Goal: Task Accomplishment & Management: Use online tool/utility

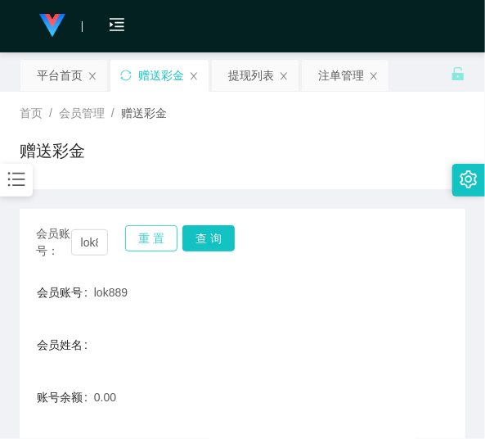
scroll to position [197, 0]
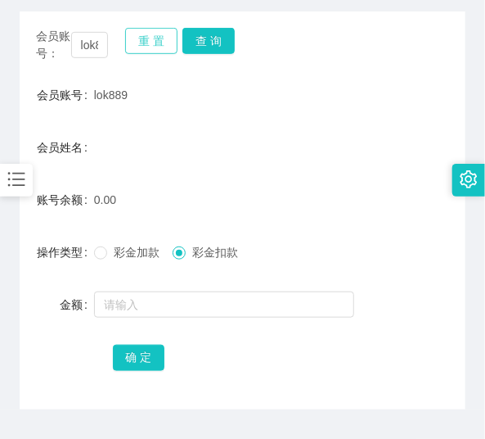
click at [143, 34] on button "重 置" at bounding box center [151, 41] width 52 height 26
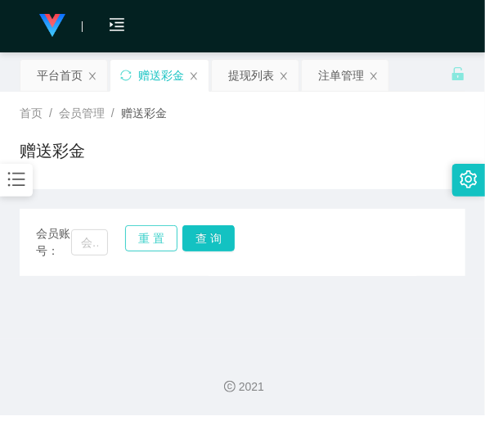
scroll to position [0, 0]
click at [104, 250] on input "text" at bounding box center [89, 242] width 37 height 26
paste input "CY96"
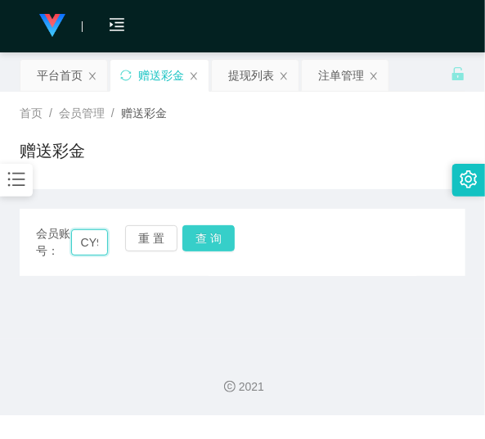
scroll to position [0, 8]
type input "CY96"
click at [191, 244] on button "查 询" at bounding box center [208, 238] width 52 height 26
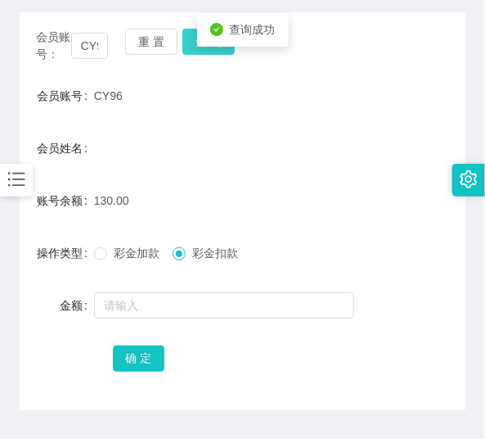
scroll to position [197, 0]
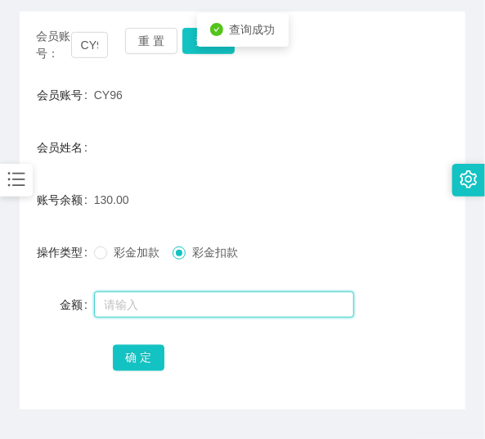
click at [183, 291] on input "text" at bounding box center [224, 304] width 260 height 26
type input "130"
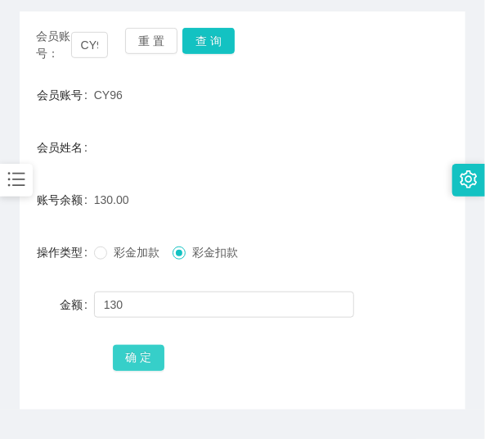
click at [151, 358] on button "确 定" at bounding box center [139, 358] width 52 height 26
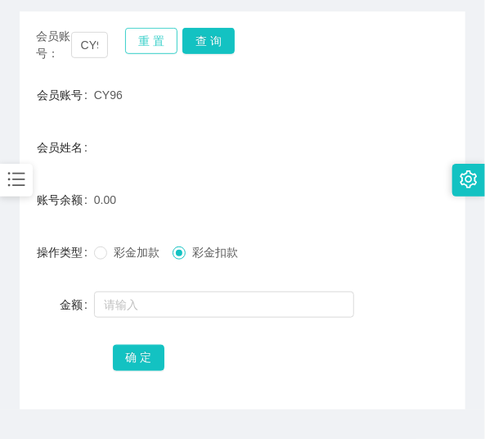
click at [141, 44] on button "重 置" at bounding box center [151, 41] width 52 height 26
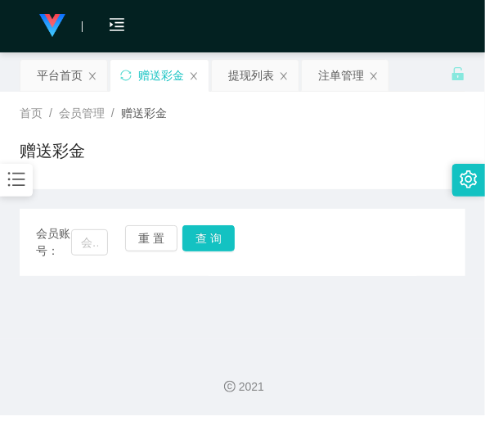
click at [88, 258] on div "会员账号：" at bounding box center [72, 242] width 72 height 34
click at [88, 241] on input "text" at bounding box center [89, 242] width 37 height 26
paste input "ScaMLX"
type input "ScaMLX"
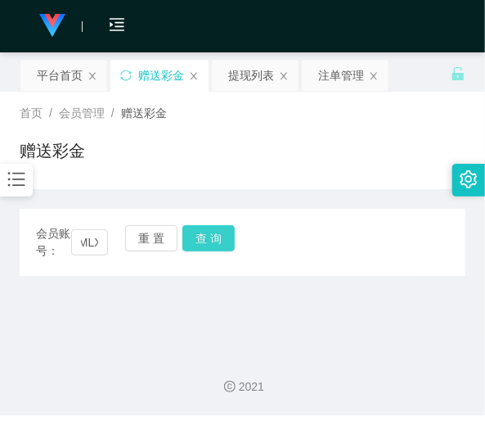
click at [226, 250] on button "查 询" at bounding box center [208, 238] width 52 height 26
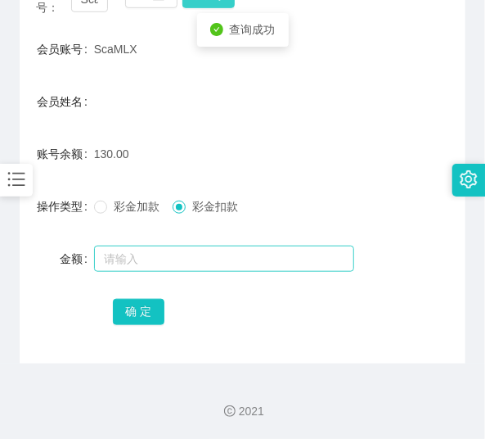
scroll to position [243, 0]
click at [209, 268] on input "text" at bounding box center [224, 259] width 260 height 26
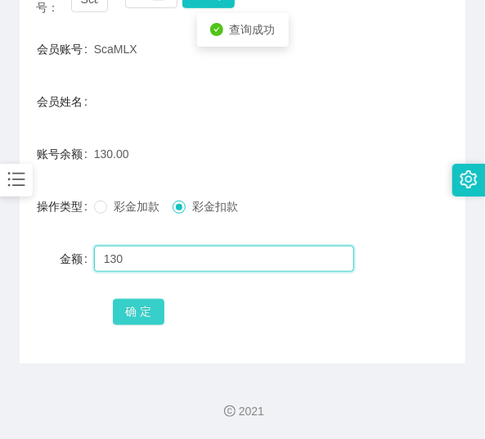
type input "130"
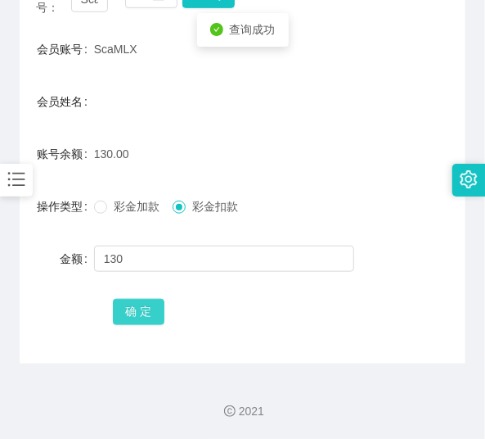
click at [148, 313] on button "确 定" at bounding box center [139, 312] width 52 height 26
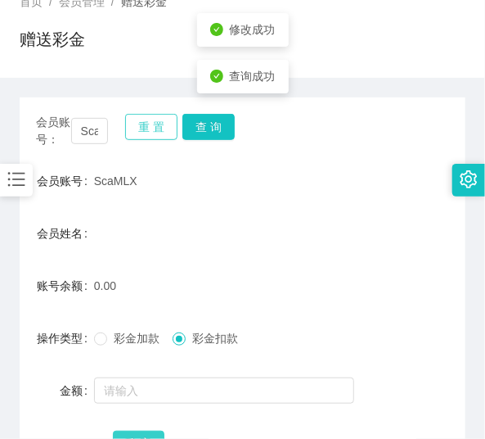
scroll to position [111, 0]
click at [147, 124] on button "重 置" at bounding box center [151, 127] width 52 height 26
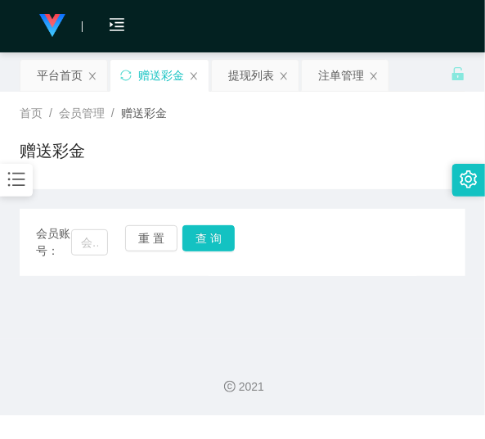
click at [113, 421] on div "工作台代理端 数据中心 会员管理 会员列表 充值列表 提现列表 赠送彩金 会员加扣款 会员加减打码量 产品管理 平台首页 保存配置 重置配置 整体风格设置 主…" at bounding box center [242, 219] width 485 height 439
click at [80, 242] on input "text" at bounding box center [89, 242] width 37 height 26
paste input "PENkik9622"
type input "PENkik9622"
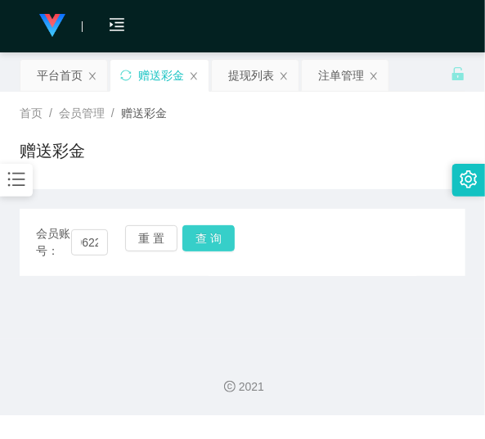
click at [194, 243] on button "查 询" at bounding box center [208, 238] width 52 height 26
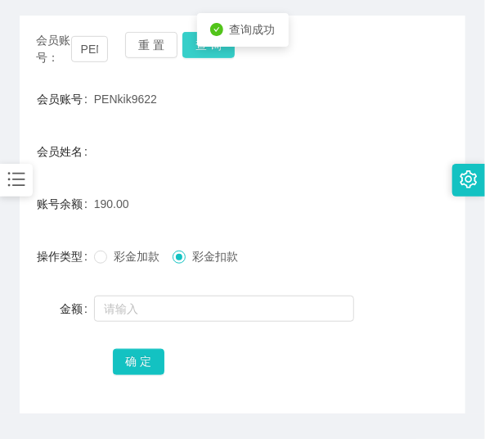
scroll to position [243, 0]
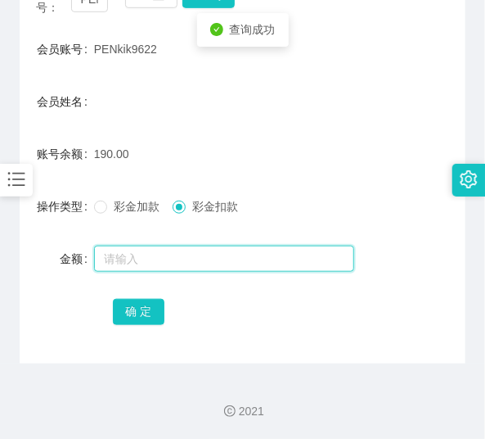
click at [173, 265] on input "text" at bounding box center [224, 259] width 260 height 26
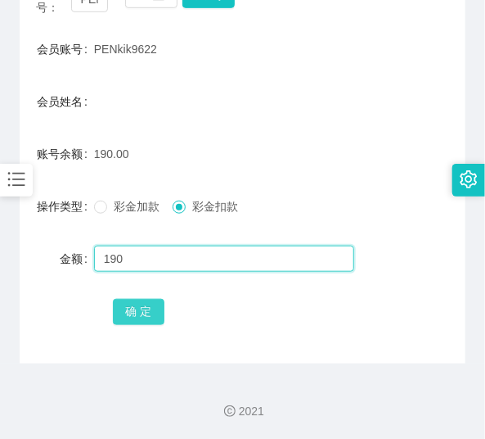
type input "190"
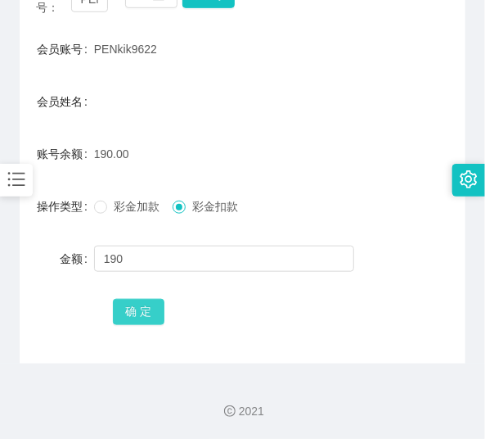
click at [137, 303] on button "确 定" at bounding box center [139, 312] width 52 height 26
